Goal: Navigation & Orientation: Find specific page/section

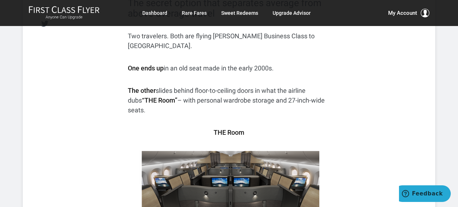
scroll to position [72, 0]
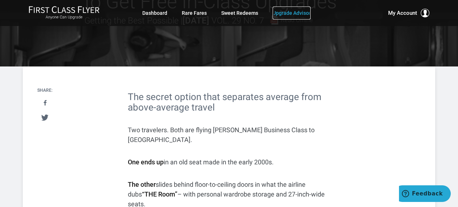
click at [292, 13] on link "Upgrade Advisor" at bounding box center [292, 13] width 38 height 13
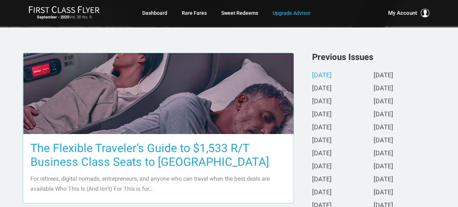
scroll to position [181, 0]
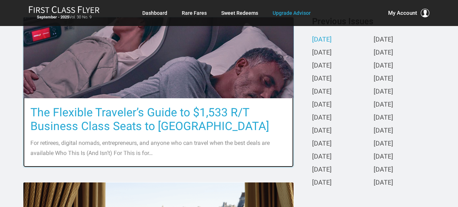
click at [243, 56] on img at bounding box center [158, 58] width 270 height 152
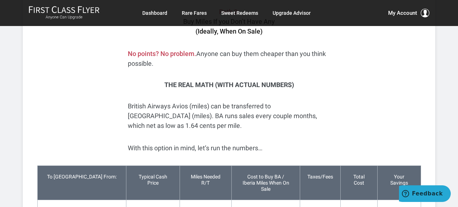
scroll to position [1701, 0]
